Goal: Information Seeking & Learning: Learn about a topic

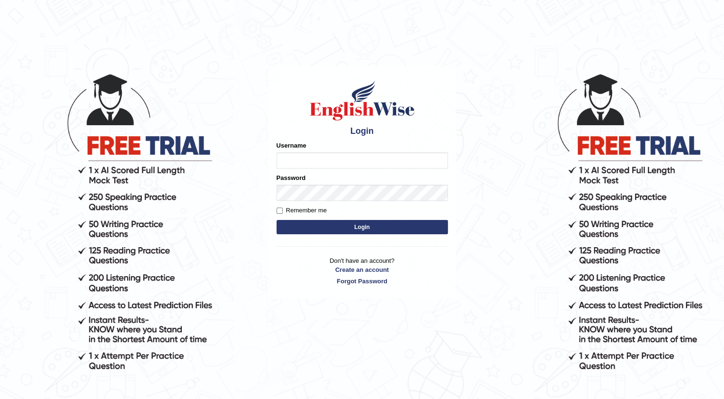
click at [327, 227] on button "Login" at bounding box center [361, 227] width 171 height 14
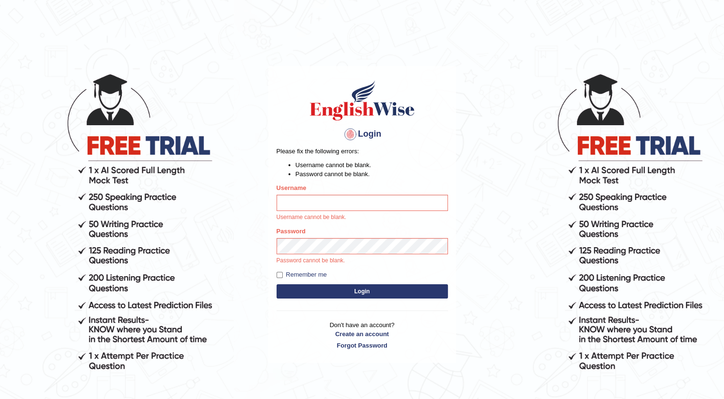
type input "simarsrra"
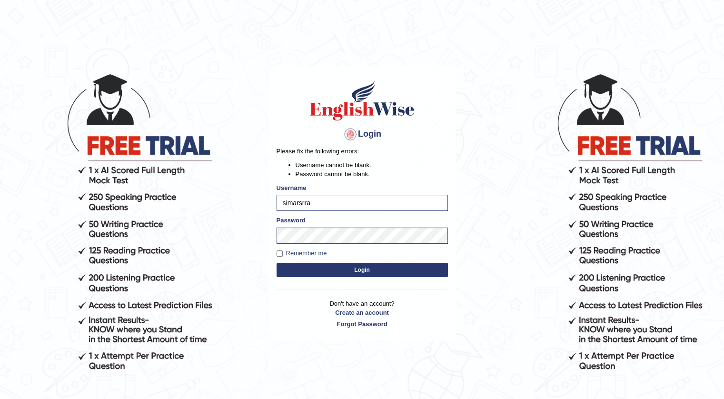
click at [330, 275] on button "Login" at bounding box center [361, 270] width 171 height 14
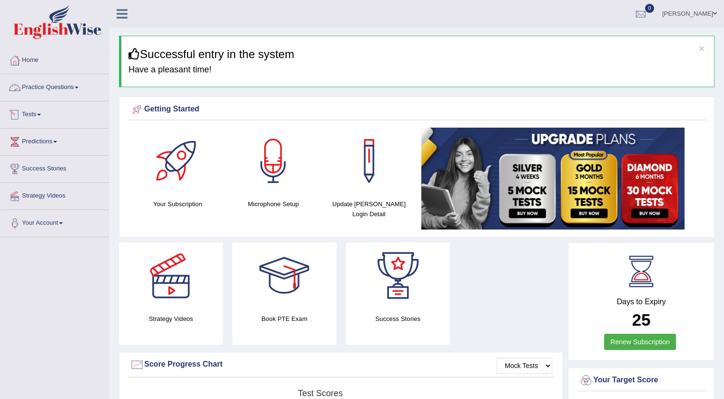
click at [32, 80] on link "Practice Questions" at bounding box center [54, 86] width 108 height 24
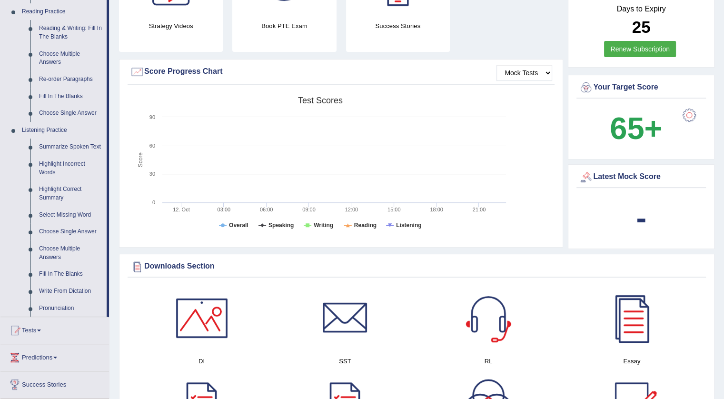
scroll to position [381, 0]
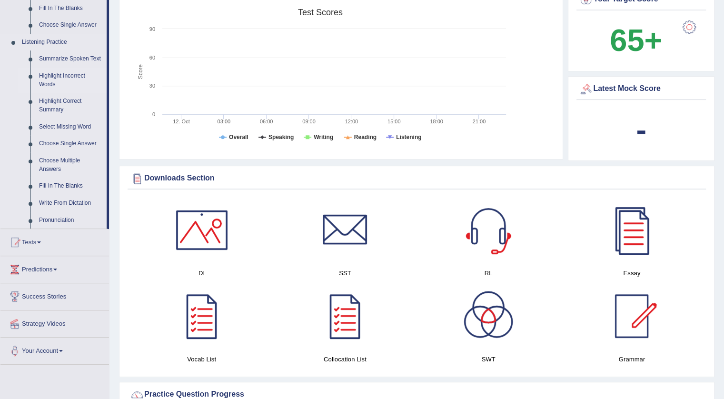
click at [46, 79] on link "Highlight Incorrect Words" at bounding box center [71, 80] width 72 height 25
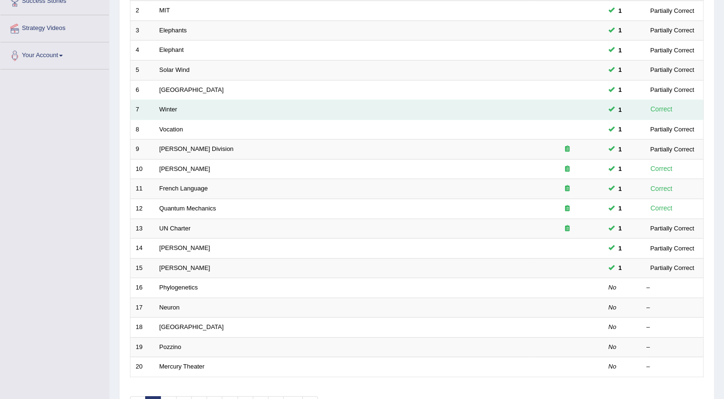
scroll to position [228, 0]
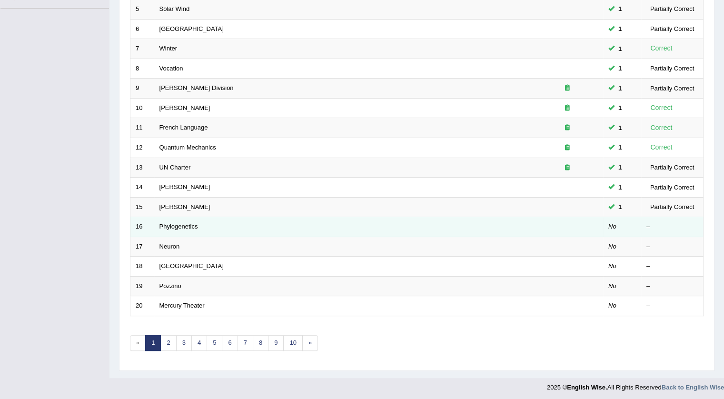
click at [208, 227] on td "Phylogenetics" at bounding box center [342, 227] width 377 height 20
click at [183, 226] on link "Phylogenetics" at bounding box center [178, 226] width 39 height 7
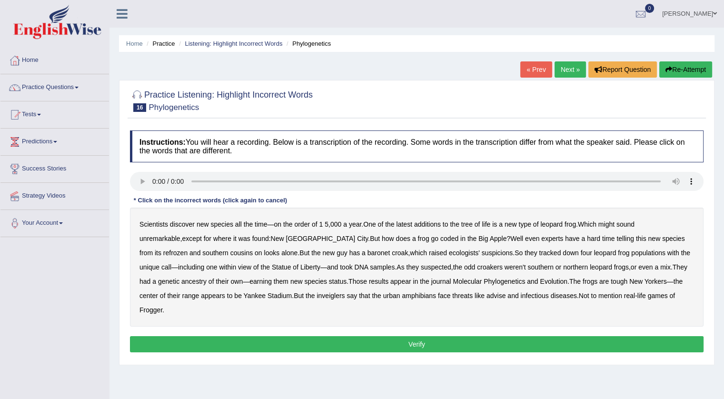
click at [486, 356] on div "Home Practice Listening: Highlight Incorrect Words Phylogenetics « Prev Next » …" at bounding box center [416, 238] width 614 height 476
click at [440, 239] on b "coded" at bounding box center [449, 239] width 18 height 8
click at [187, 249] on b "refrozen" at bounding box center [175, 253] width 24 height 8
click at [367, 252] on b "baronet" at bounding box center [378, 253] width 22 height 8
click at [316, 295] on b "inveiglers" at bounding box center [330, 296] width 28 height 8
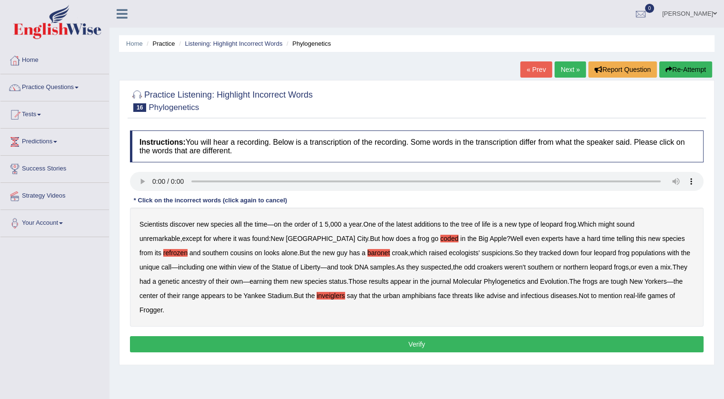
click at [409, 336] on button "Verify" at bounding box center [416, 344] width 573 height 16
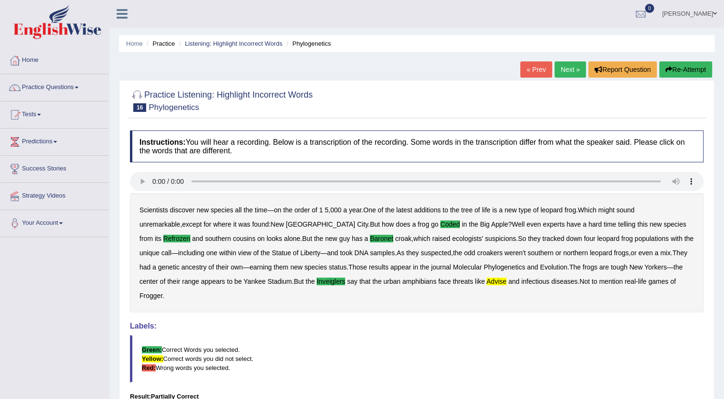
click at [573, 68] on link "Next »" at bounding box center [569, 69] width 31 height 16
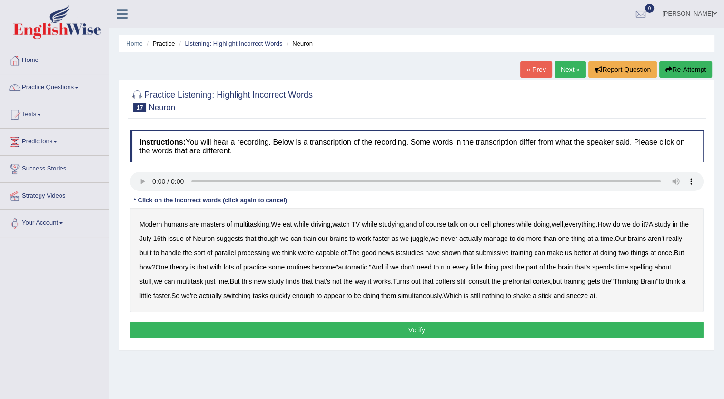
click at [443, 227] on b "course" at bounding box center [436, 224] width 20 height 8
click at [442, 225] on b "course" at bounding box center [436, 224] width 20 height 8
click at [504, 253] on b "submissive" at bounding box center [491, 253] width 33 height 8
click at [646, 265] on b "spelling" at bounding box center [640, 267] width 22 height 8
click at [435, 280] on b "coffers" at bounding box center [445, 281] width 20 height 8
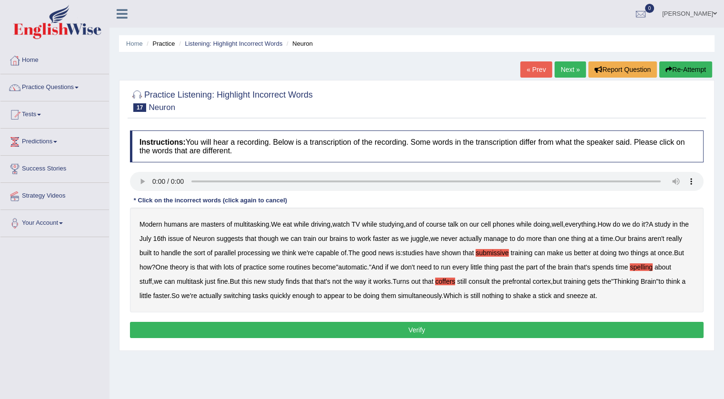
click at [552, 280] on b "but" at bounding box center [556, 281] width 9 height 8
click at [553, 281] on b "but" at bounding box center [556, 281] width 9 height 8
click at [466, 327] on button "Verify" at bounding box center [416, 330] width 573 height 16
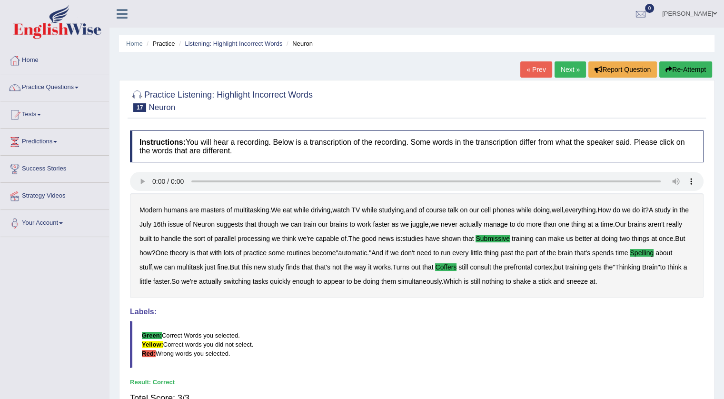
click at [573, 65] on link "Next »" at bounding box center [569, 69] width 31 height 16
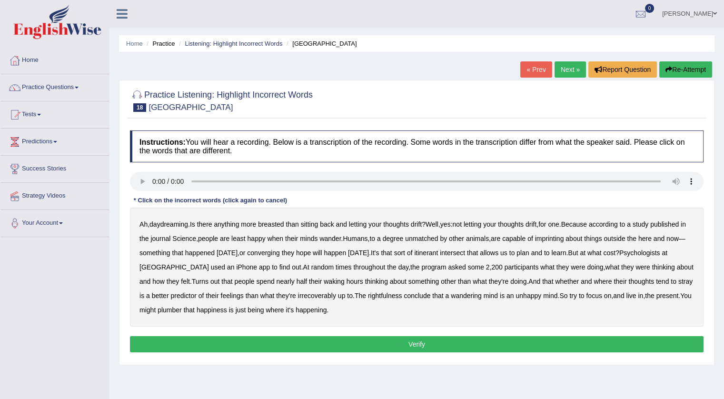
click at [559, 236] on b "imprinting" at bounding box center [549, 239] width 29 height 8
click at [278, 252] on b "converging" at bounding box center [263, 253] width 33 height 8
click at [299, 295] on b "irrecoverably" at bounding box center [317, 296] width 38 height 8
click at [438, 254] on b "itinerant" at bounding box center [426, 253] width 24 height 8
click at [368, 295] on b "rightfulness" at bounding box center [385, 296] width 34 height 8
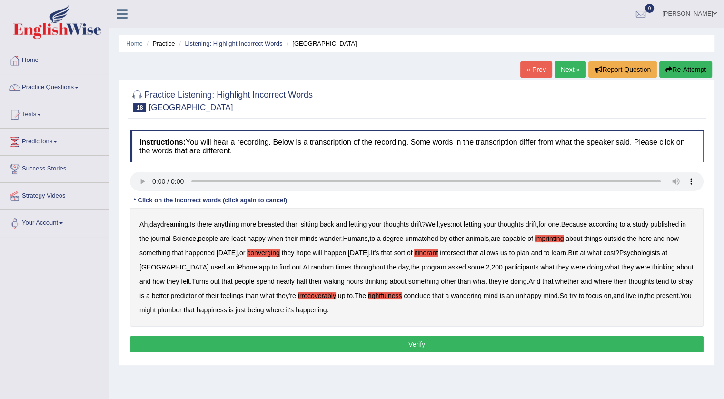
click at [289, 342] on button "Verify" at bounding box center [416, 344] width 573 height 16
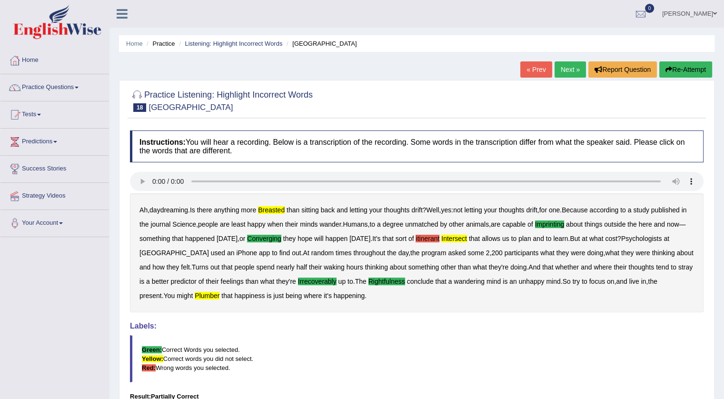
click at [579, 70] on link "Next »" at bounding box center [569, 69] width 31 height 16
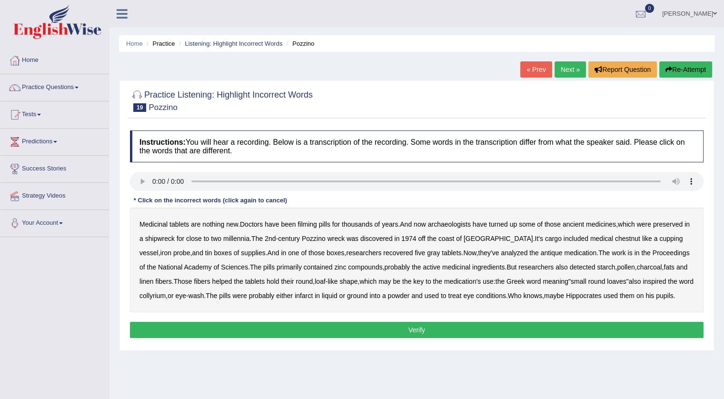
click at [306, 224] on b "filming" at bounding box center [306, 224] width 19 height 8
click at [295, 297] on b "infarct" at bounding box center [304, 296] width 18 height 8
click at [615, 237] on b "chestnut" at bounding box center [627, 239] width 25 height 8
click at [510, 329] on button "Verify" at bounding box center [416, 330] width 573 height 16
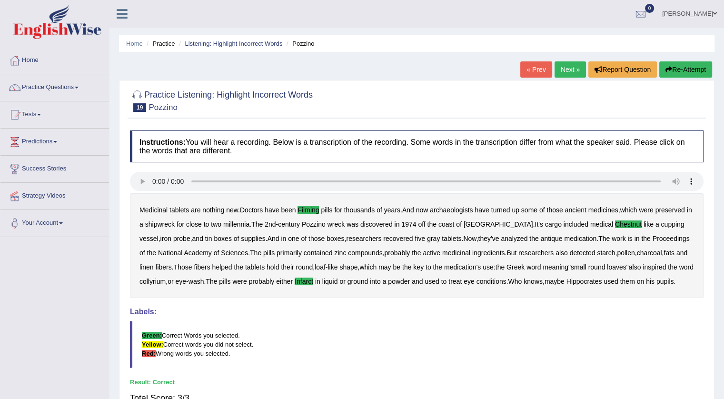
click at [556, 65] on link "Next »" at bounding box center [569, 69] width 31 height 16
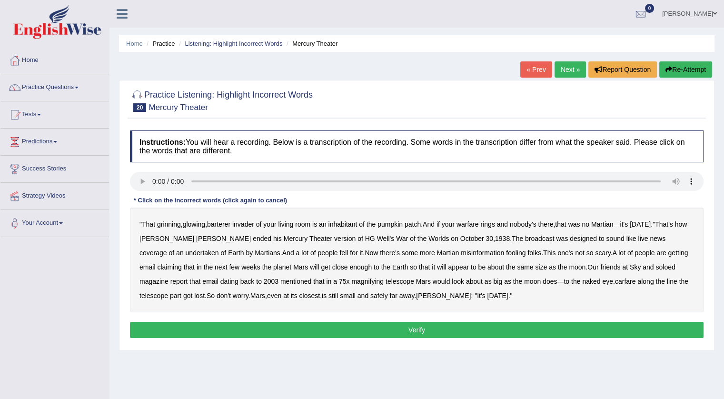
click at [226, 223] on b "barterer" at bounding box center [218, 224] width 23 height 8
drag, startPoint x: 218, startPoint y: 224, endPoint x: 255, endPoint y: 224, distance: 37.1
click at [219, 224] on b "barterer" at bounding box center [218, 224] width 23 height 8
drag, startPoint x: 675, startPoint y: 240, endPoint x: 574, endPoint y: 240, distance: 100.4
click at [219, 249] on b "undertaken" at bounding box center [202, 253] width 33 height 8
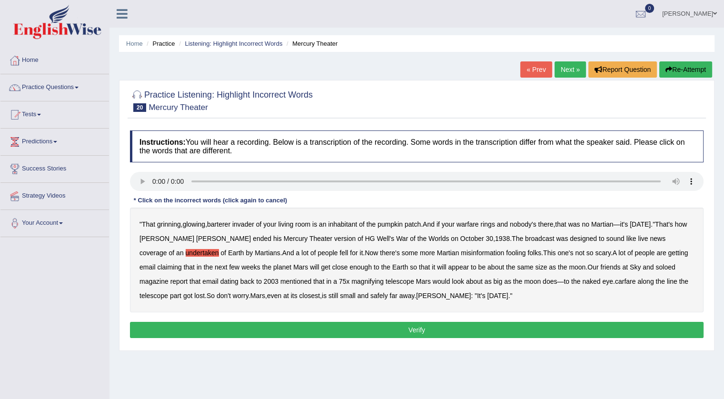
click at [655, 267] on b "soloed" at bounding box center [665, 267] width 20 height 8
click at [479, 225] on b "warfare" at bounding box center [467, 224] width 22 height 8
click at [382, 328] on button "Verify" at bounding box center [416, 330] width 573 height 16
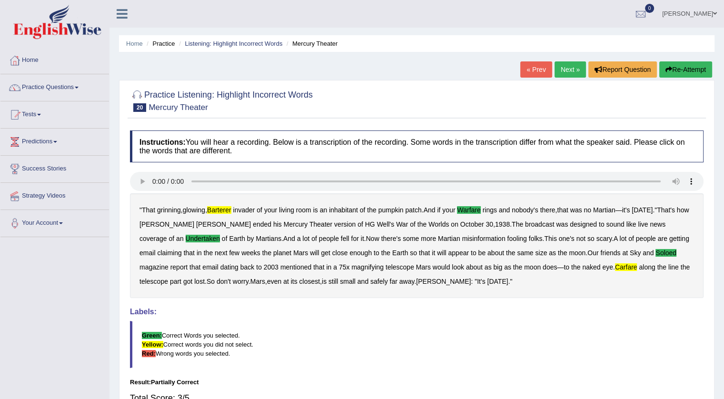
click at [576, 71] on link "Next »" at bounding box center [569, 69] width 31 height 16
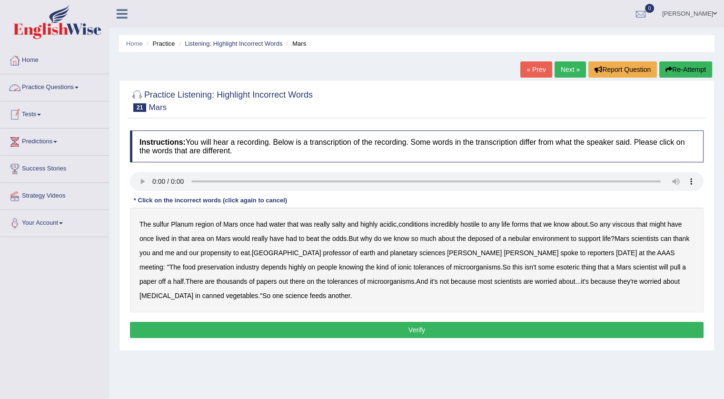
click at [49, 86] on link "Practice Questions" at bounding box center [54, 86] width 108 height 24
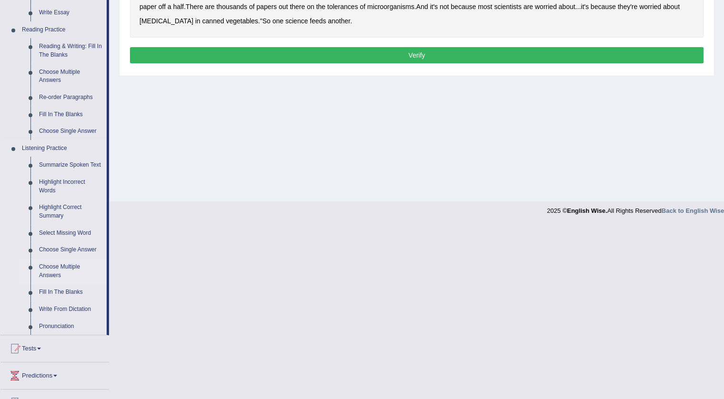
scroll to position [285, 0]
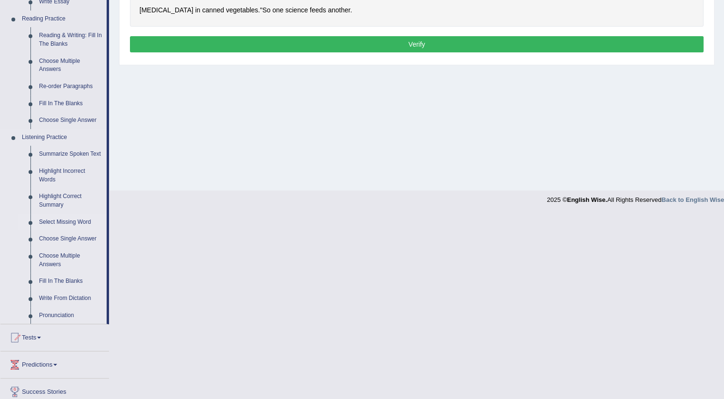
click at [50, 221] on link "Select Missing Word" at bounding box center [71, 222] width 72 height 17
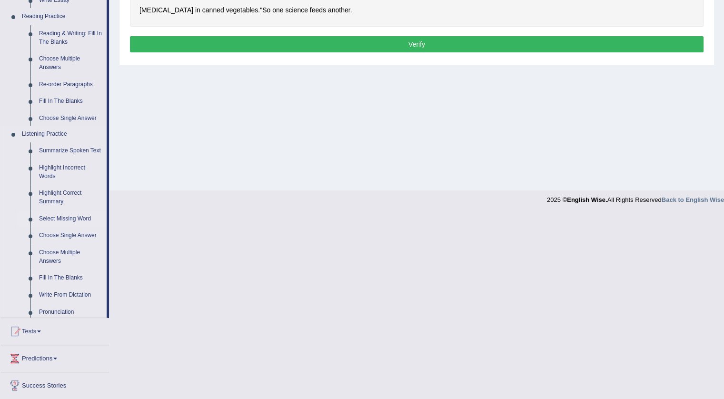
scroll to position [101, 0]
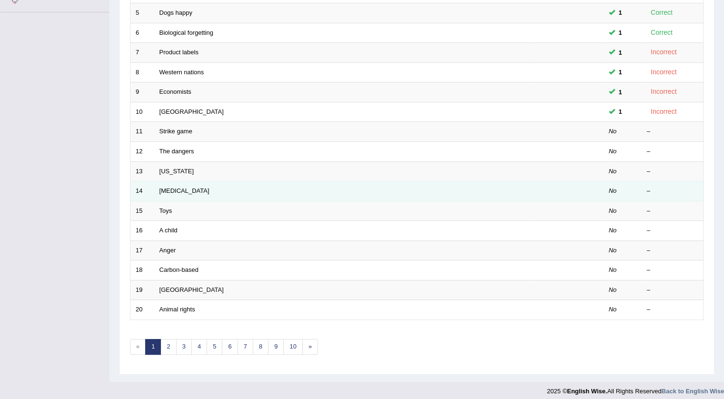
scroll to position [228, 0]
